Goal: Information Seeking & Learning: Learn about a topic

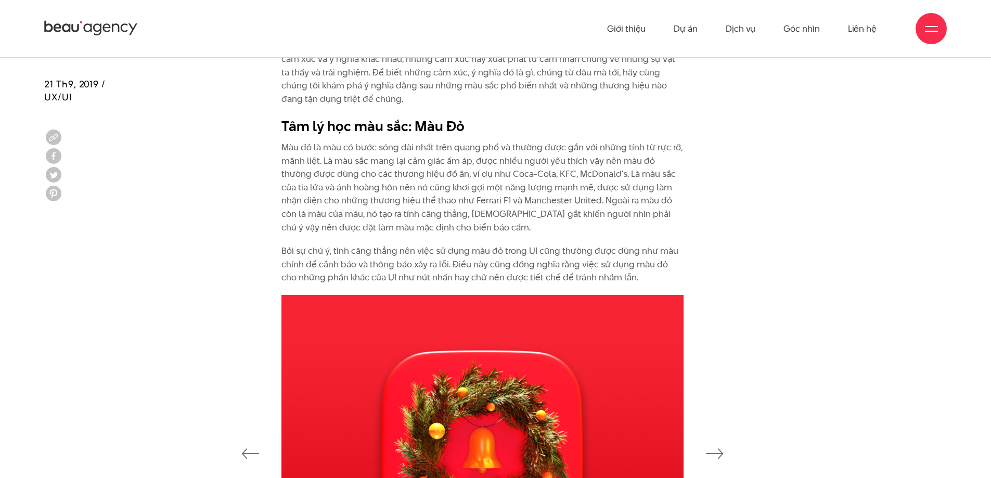
scroll to position [1249, 0]
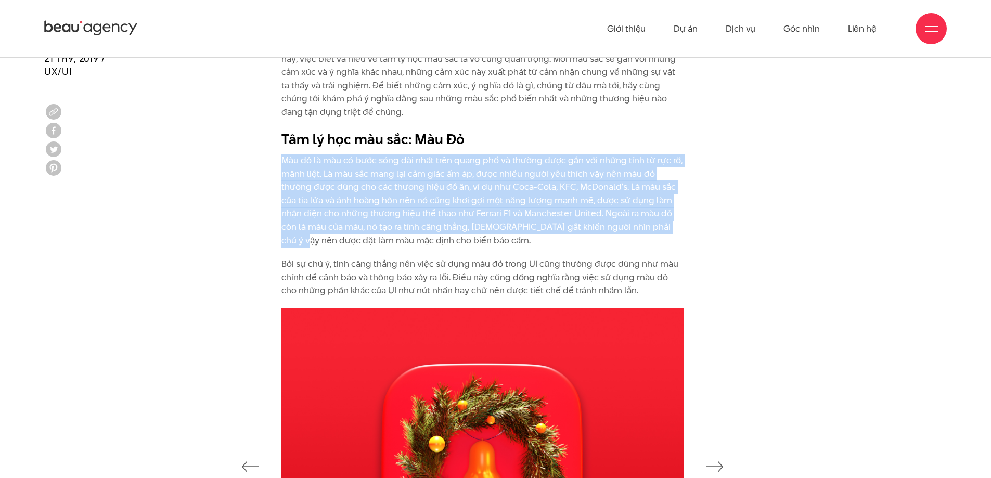
drag, startPoint x: 408, startPoint y: 166, endPoint x: 638, endPoint y: 221, distance: 236.1
click at [638, 221] on div "Là yếu tố đầu tiên mà mắt nhận biết và bao hàm những cảm xúc và ý nghĩa phức tạ…" at bounding box center [495, 167] width 465 height 283
click at [638, 222] on p "Màu đỏ là màu có bước sóng dài nhất trên quang phổ và thường được gắn với những…" at bounding box center [483, 200] width 402 height 93
click at [338, 177] on p "Màu đỏ là màu có bước sóng dài nhất trên quang phổ và thường được gắn với những…" at bounding box center [483, 200] width 402 height 93
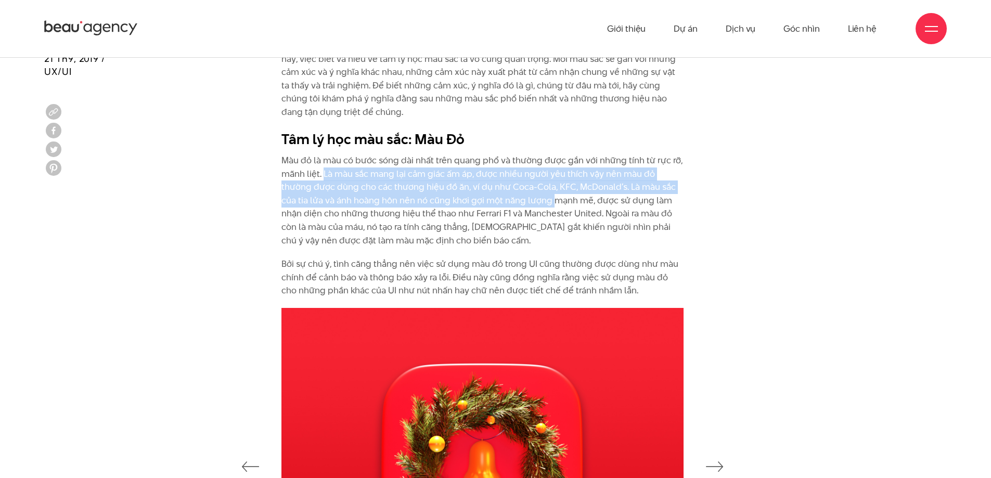
drag, startPoint x: 324, startPoint y: 171, endPoint x: 527, endPoint y: 198, distance: 205.2
click at [527, 198] on p "Màu đỏ là màu có bước sóng dài nhất trên quang phổ và thường được gắn với những…" at bounding box center [483, 200] width 402 height 93
drag, startPoint x: 527, startPoint y: 198, endPoint x: 340, endPoint y: 178, distance: 188.4
click at [340, 178] on p "Màu đỏ là màu có bước sóng dài nhất trên quang phổ và thường được gắn với những…" at bounding box center [483, 200] width 402 height 93
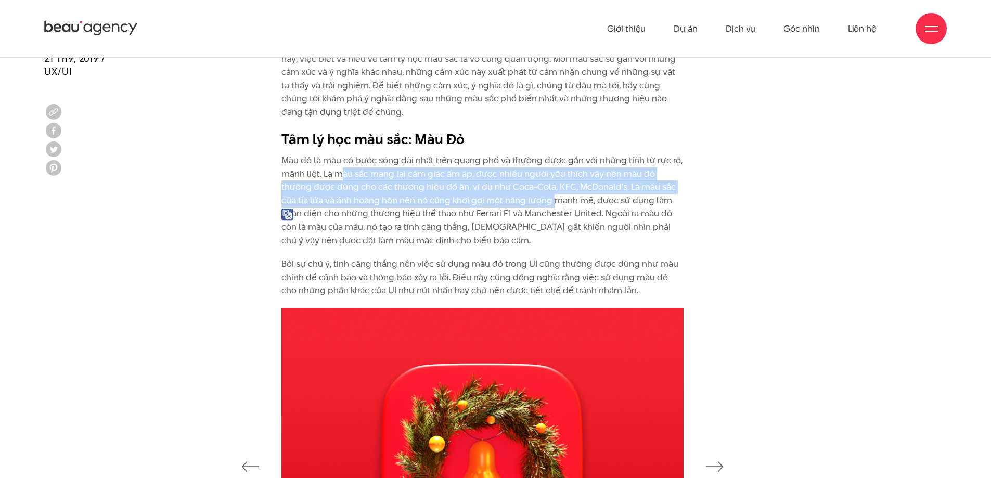
click at [340, 182] on p "Màu đỏ là màu có bước sóng dài nhất trên quang phổ và thường được gắn với những…" at bounding box center [483, 200] width 402 height 93
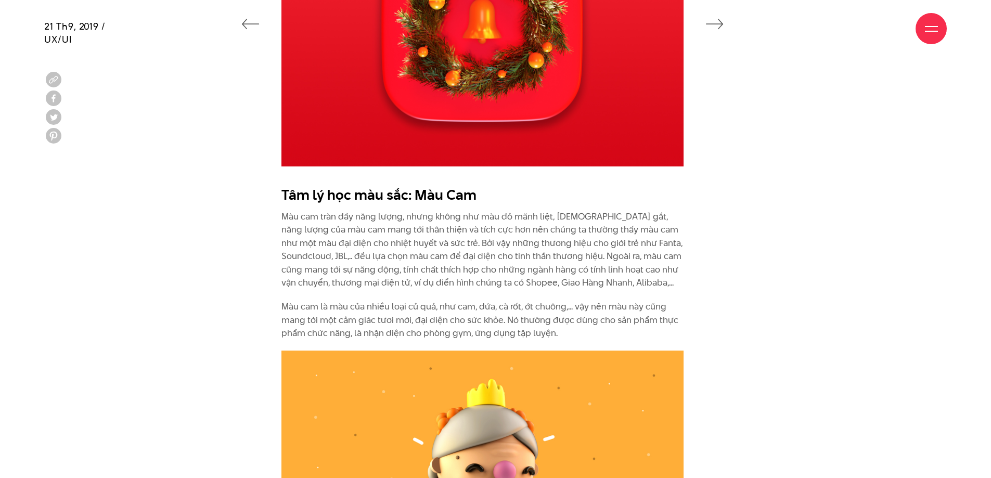
scroll to position [1822, 0]
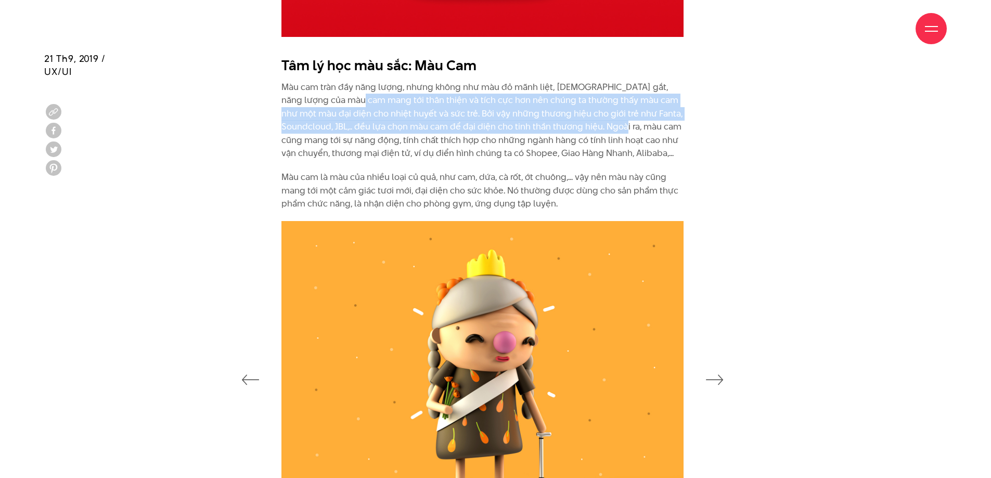
drag, startPoint x: 341, startPoint y: 105, endPoint x: 594, endPoint y: 124, distance: 253.7
click at [594, 124] on p "Màu cam tràn đầy năng lượng, nhưng không như màu đỏ mãnh liệt, [DEMOGRAPHIC_DAT…" at bounding box center [483, 121] width 402 height 80
click at [596, 123] on p "Màu cam tràn đầy năng lượng, nhưng không như màu đỏ mãnh liệt, [DEMOGRAPHIC_DAT…" at bounding box center [483, 121] width 402 height 80
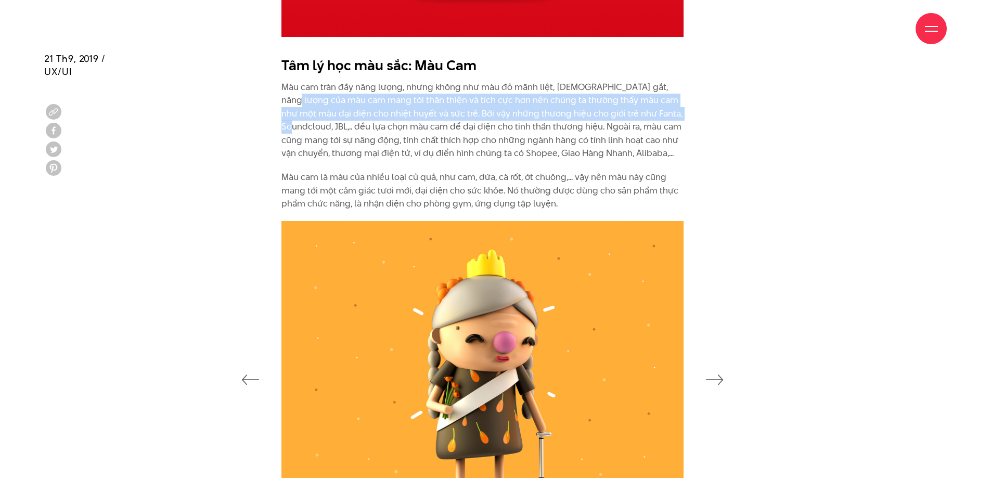
drag, startPoint x: 658, startPoint y: 117, endPoint x: 225, endPoint y: 105, distance: 432.7
click at [213, 105] on div "Tâm lý học màu sắc: Màu Cam Màu cam tràn đầy năng lượng, nhưng không như màu đỏ…" at bounding box center [495, 135] width 929 height 171
click at [240, 101] on div "Tâm lý học màu sắc: Màu Cam Màu cam tràn đầy năng lượng, nhưng không như màu đỏ…" at bounding box center [495, 135] width 929 height 171
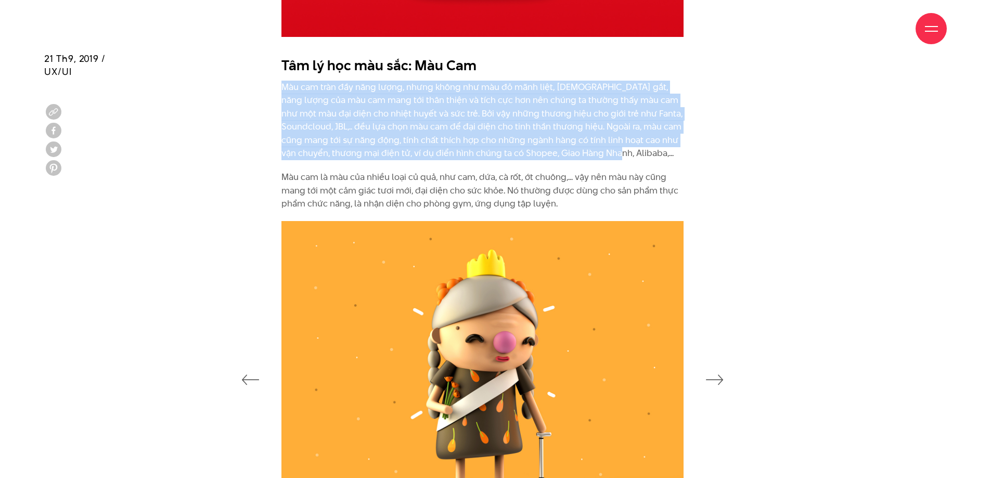
drag, startPoint x: 274, startPoint y: 87, endPoint x: 621, endPoint y: 151, distance: 353.1
click at [621, 151] on div "Tâm lý học màu sắc: Màu Cam Màu cam tràn đầy năng lượng, nhưng không như màu đỏ…" at bounding box center [495, 135] width 465 height 171
click at [621, 151] on p "Màu cam tràn đầy năng lượng, nhưng không như màu đỏ mãnh liệt, [DEMOGRAPHIC_DAT…" at bounding box center [483, 121] width 402 height 80
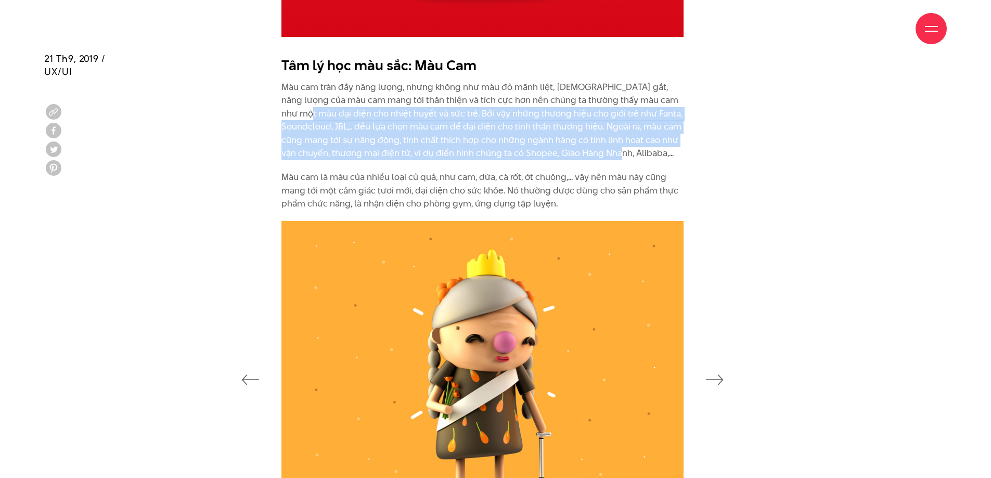
drag, startPoint x: 617, startPoint y: 150, endPoint x: 250, endPoint y: 109, distance: 368.7
click at [250, 109] on div "Tâm lý học màu sắc: Màu Cam Màu cam tràn đầy năng lượng, nhưng không như màu đỏ…" at bounding box center [495, 135] width 929 height 171
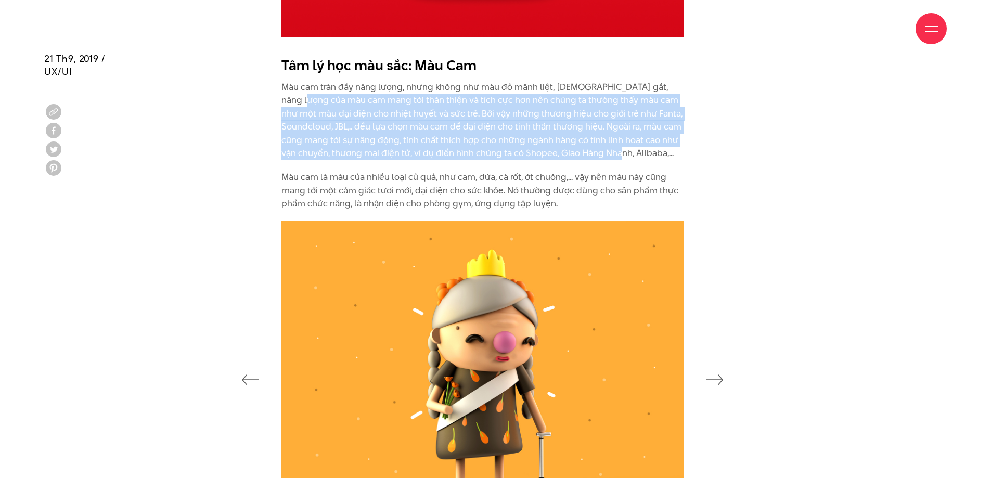
drag, startPoint x: 294, startPoint y: 104, endPoint x: 627, endPoint y: 160, distance: 337.2
click at [627, 160] on p "Màu cam tràn đầy năng lượng, nhưng không như màu đỏ mãnh liệt, [DEMOGRAPHIC_DAT…" at bounding box center [483, 121] width 402 height 80
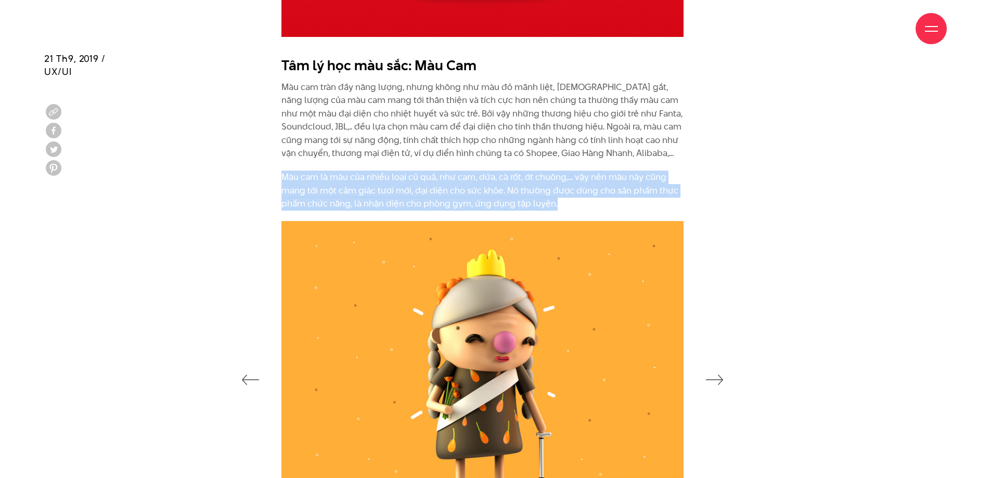
drag, startPoint x: 250, startPoint y: 173, endPoint x: 601, endPoint y: 214, distance: 352.7
click at [601, 214] on div "Tâm lý học màu sắc: Màu Cam Màu cam tràn đầy năng lượng, nhưng không như màu đỏ…" at bounding box center [495, 135] width 929 height 171
click at [601, 213] on div "Tâm lý học màu sắc: Màu Cam Màu cam tràn đầy năng lượng, nhưng không như màu đỏ…" at bounding box center [495, 135] width 465 height 171
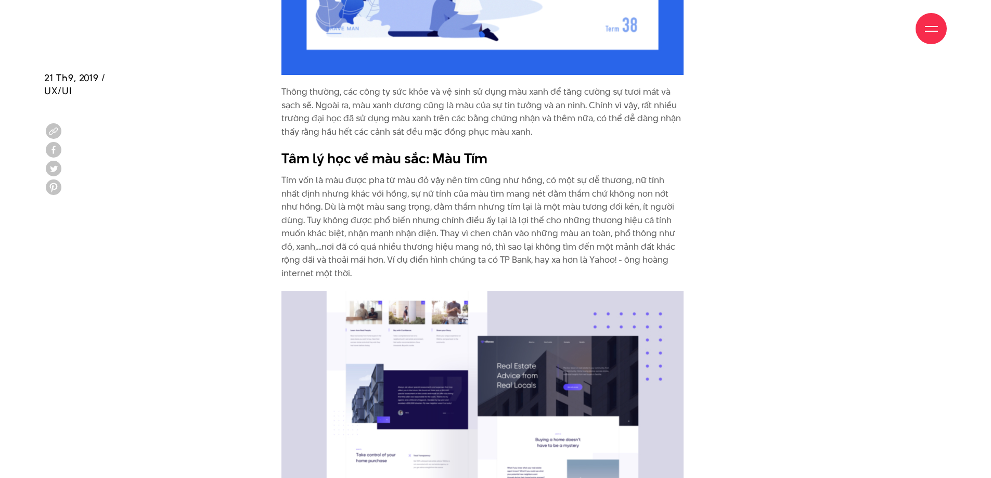
scroll to position [3851, 0]
